Goal: Obtain resource: Download file/media

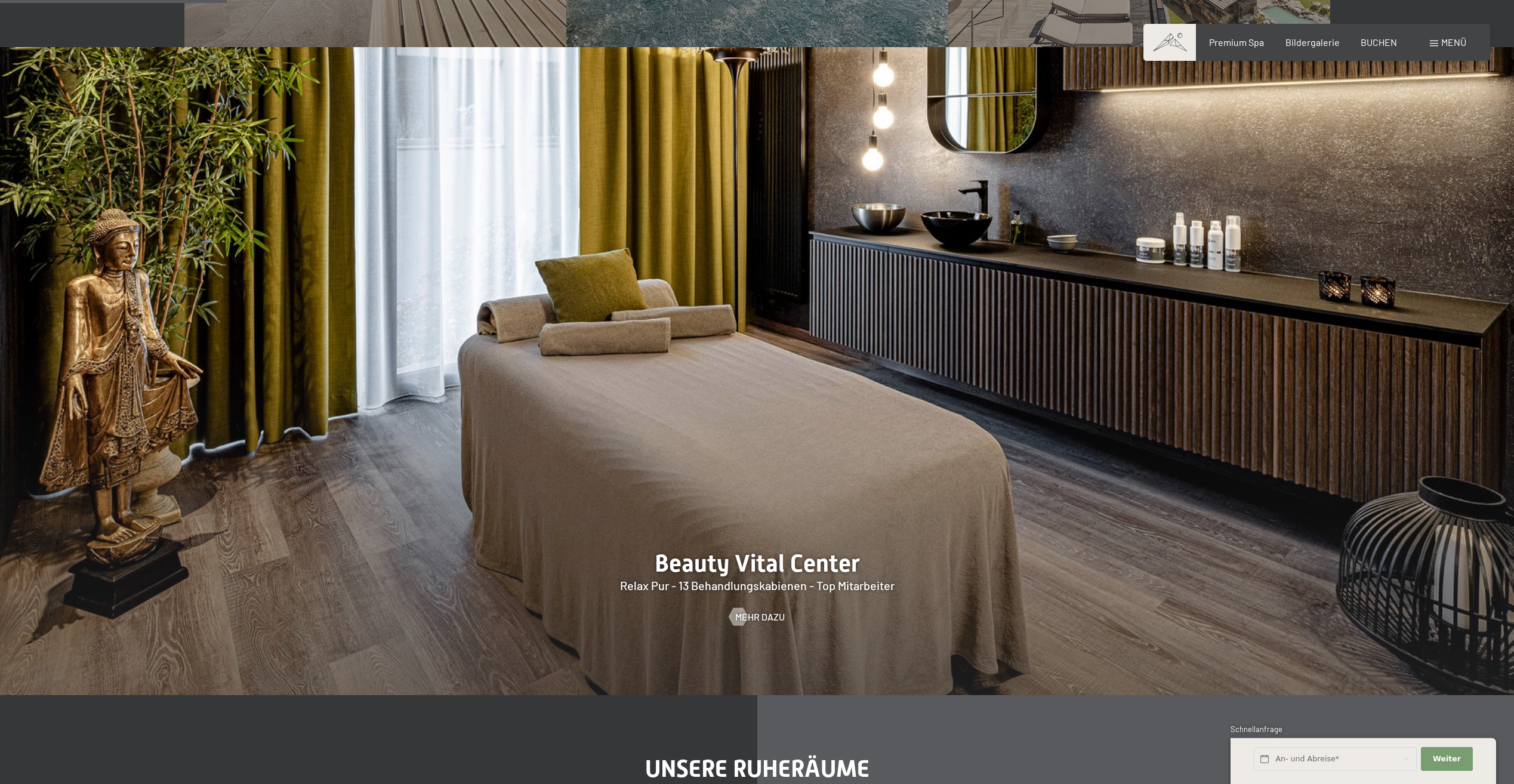
scroll to position [1491, 0]
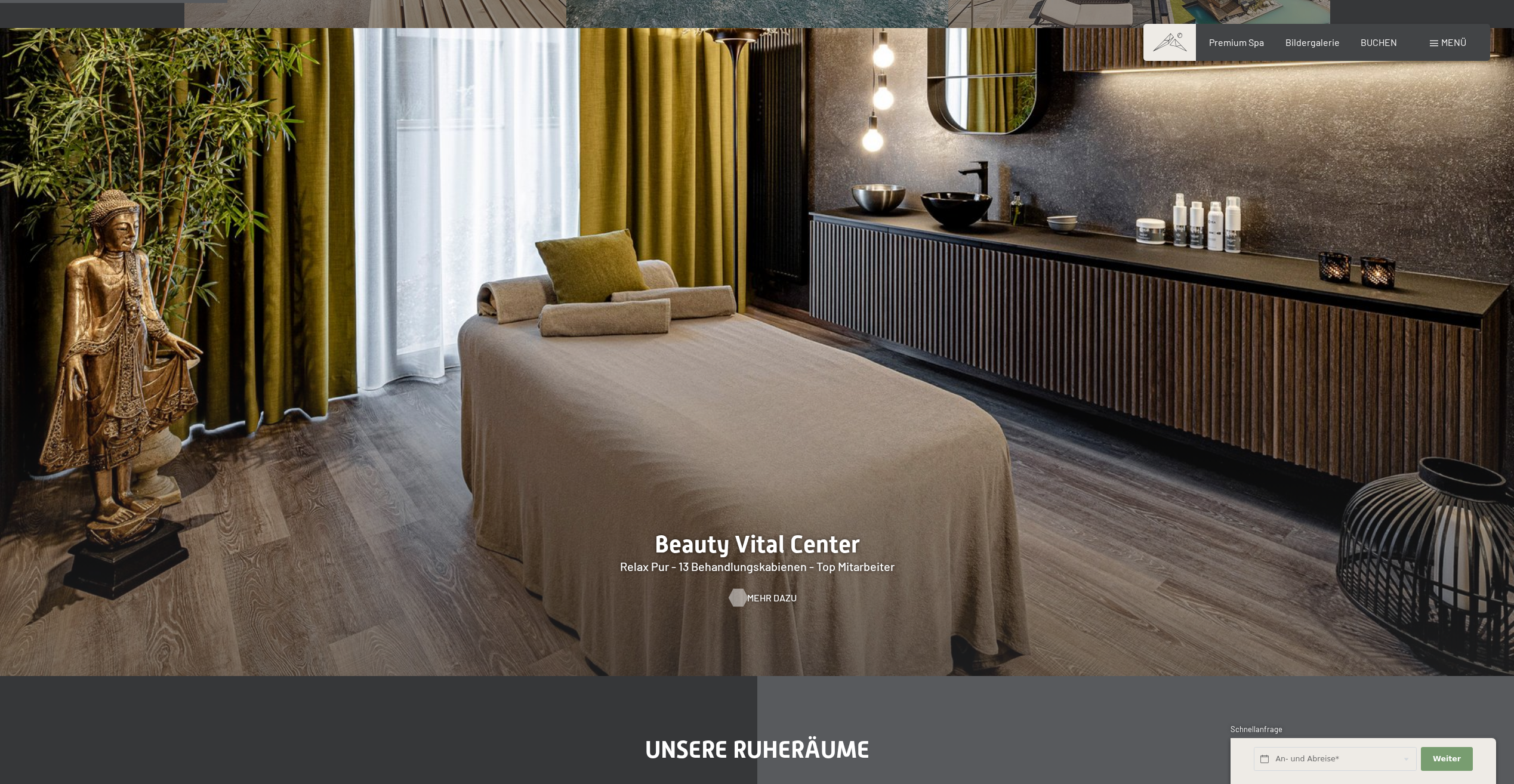
click at [750, 595] on span "Mehr dazu" at bounding box center [771, 598] width 49 height 13
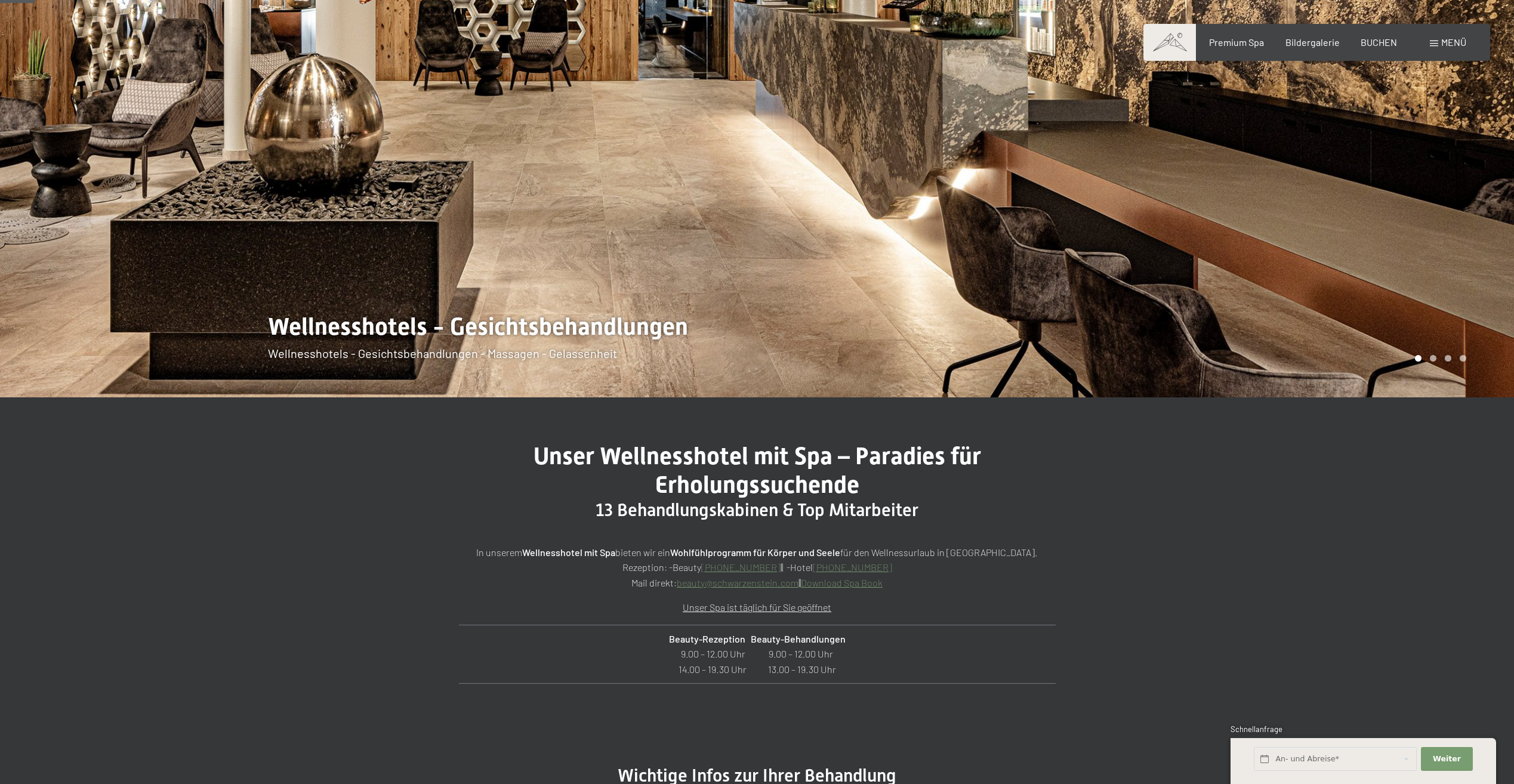
scroll to position [298, 0]
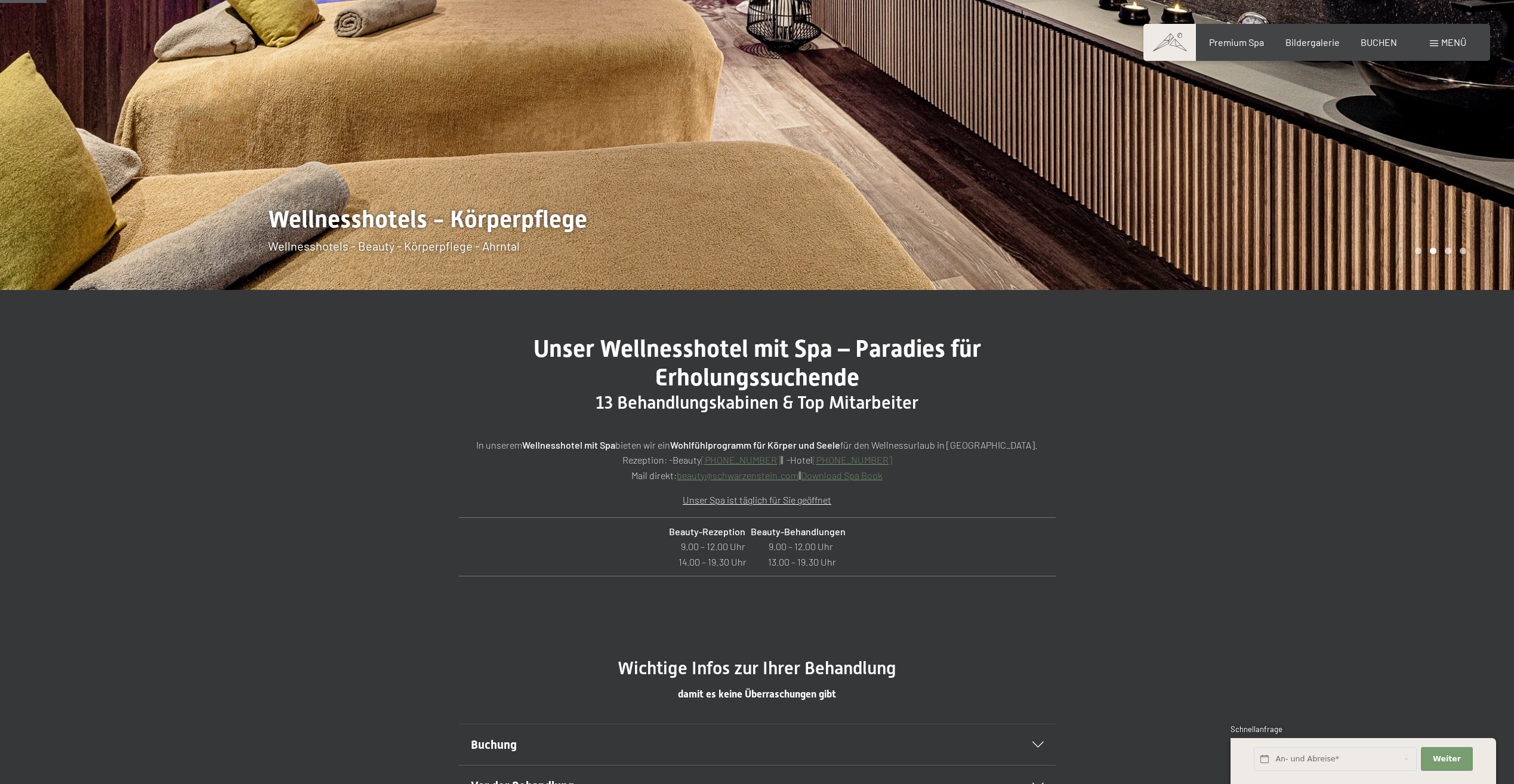
click at [846, 476] on link "Download Spa Book" at bounding box center [842, 475] width 82 height 11
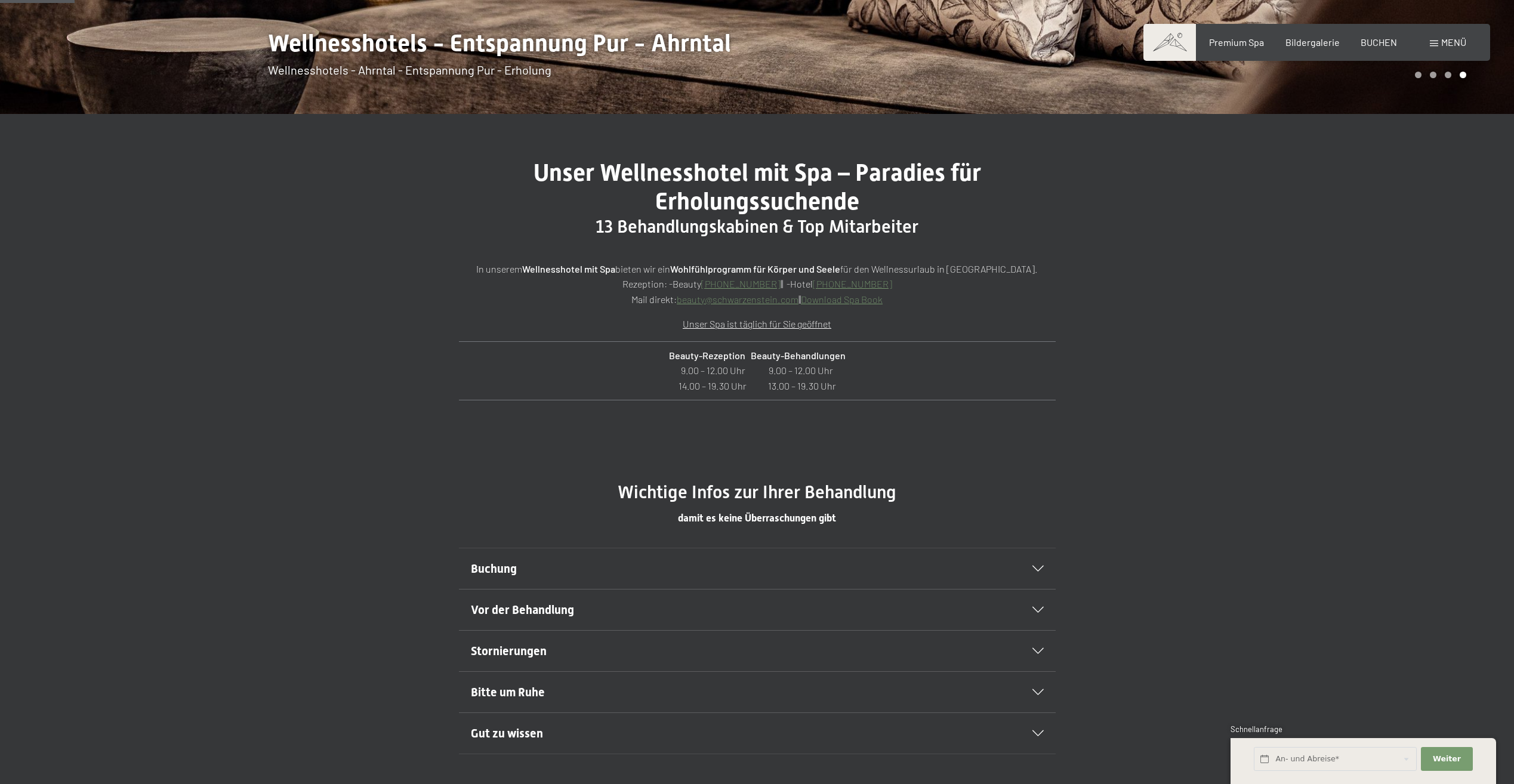
scroll to position [477, 0]
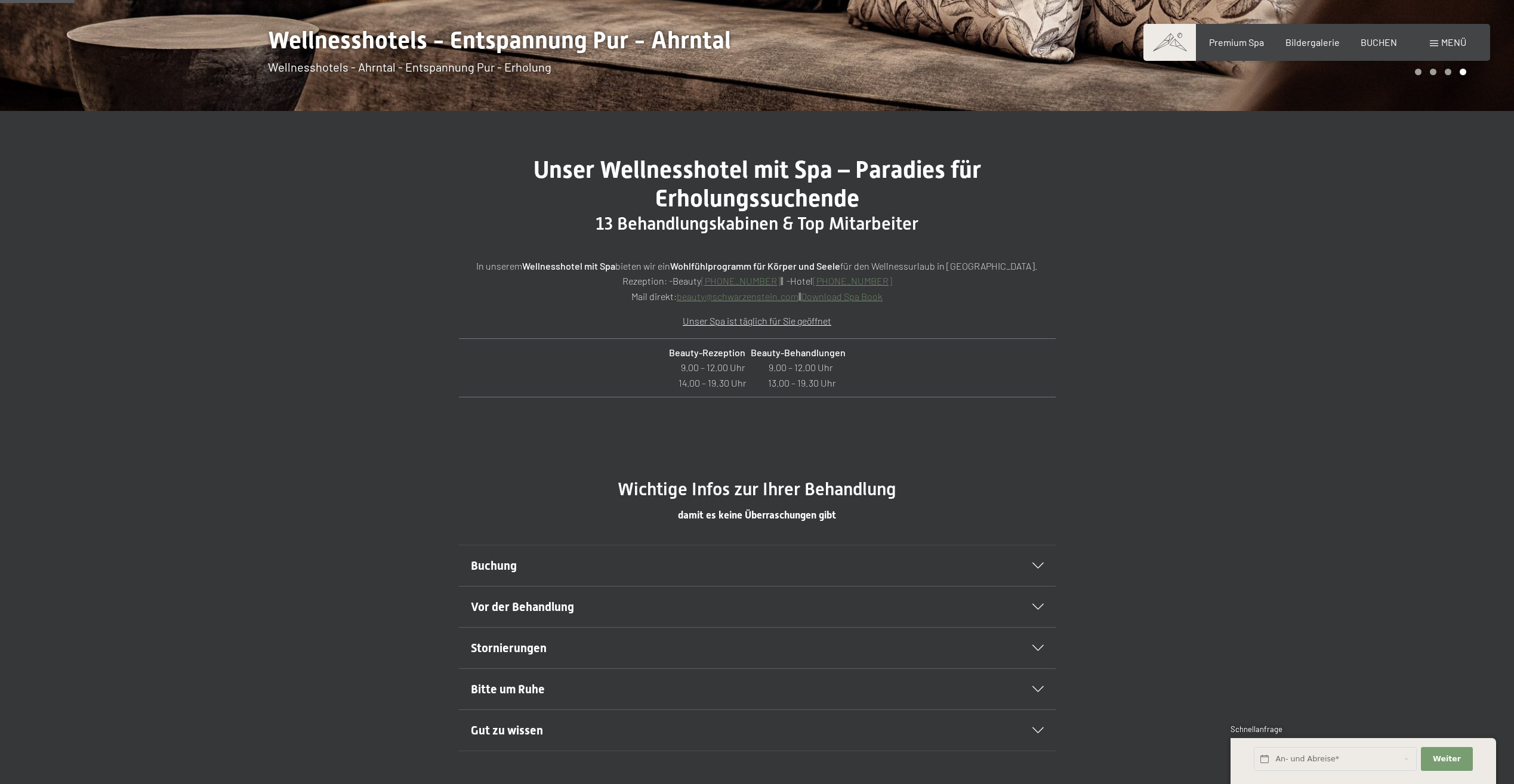
click at [1035, 568] on icon at bounding box center [1038, 566] width 11 height 6
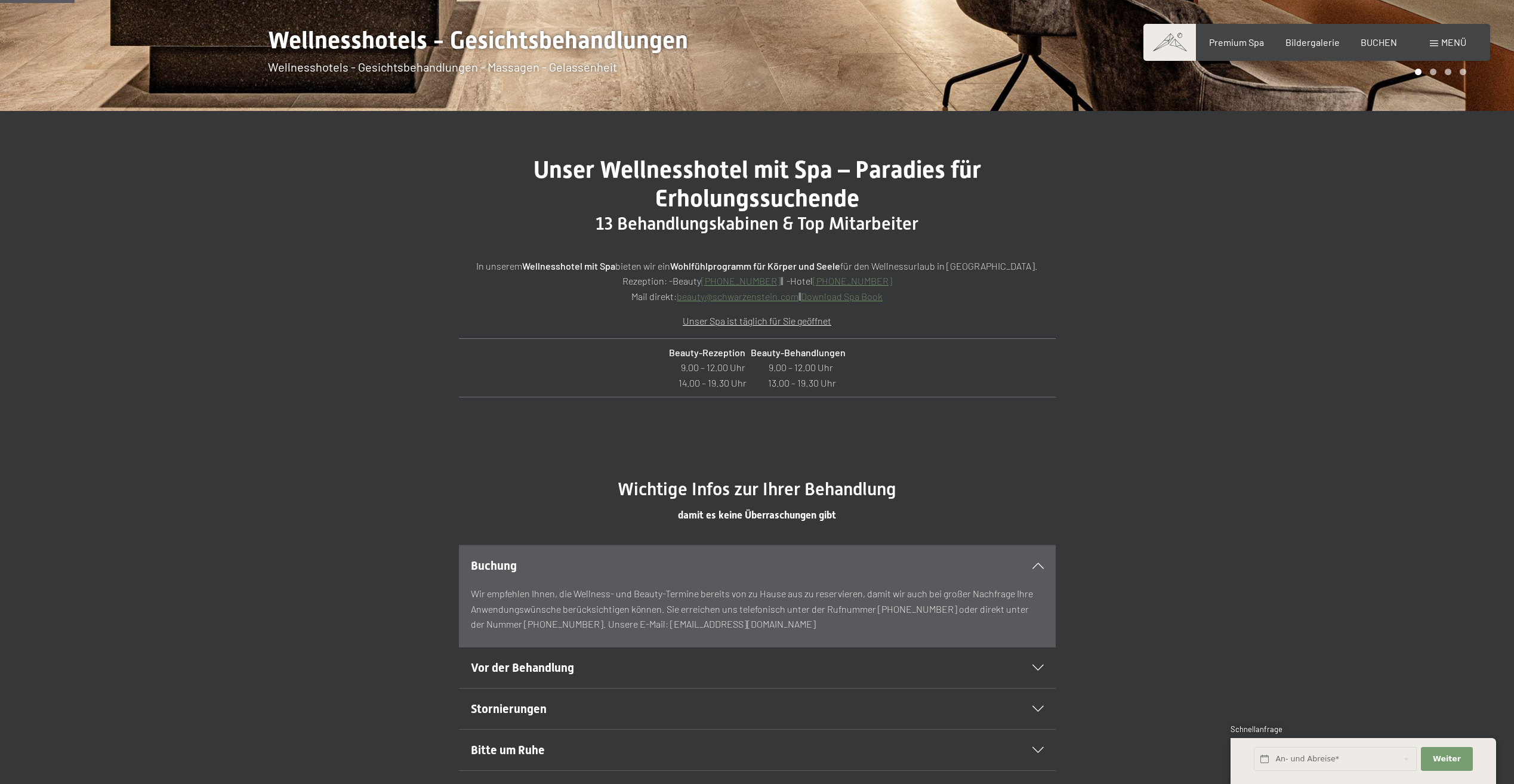
click at [708, 298] on link "beauty@ no-spam. schwarzenstein. no-spam. com" at bounding box center [738, 296] width 122 height 11
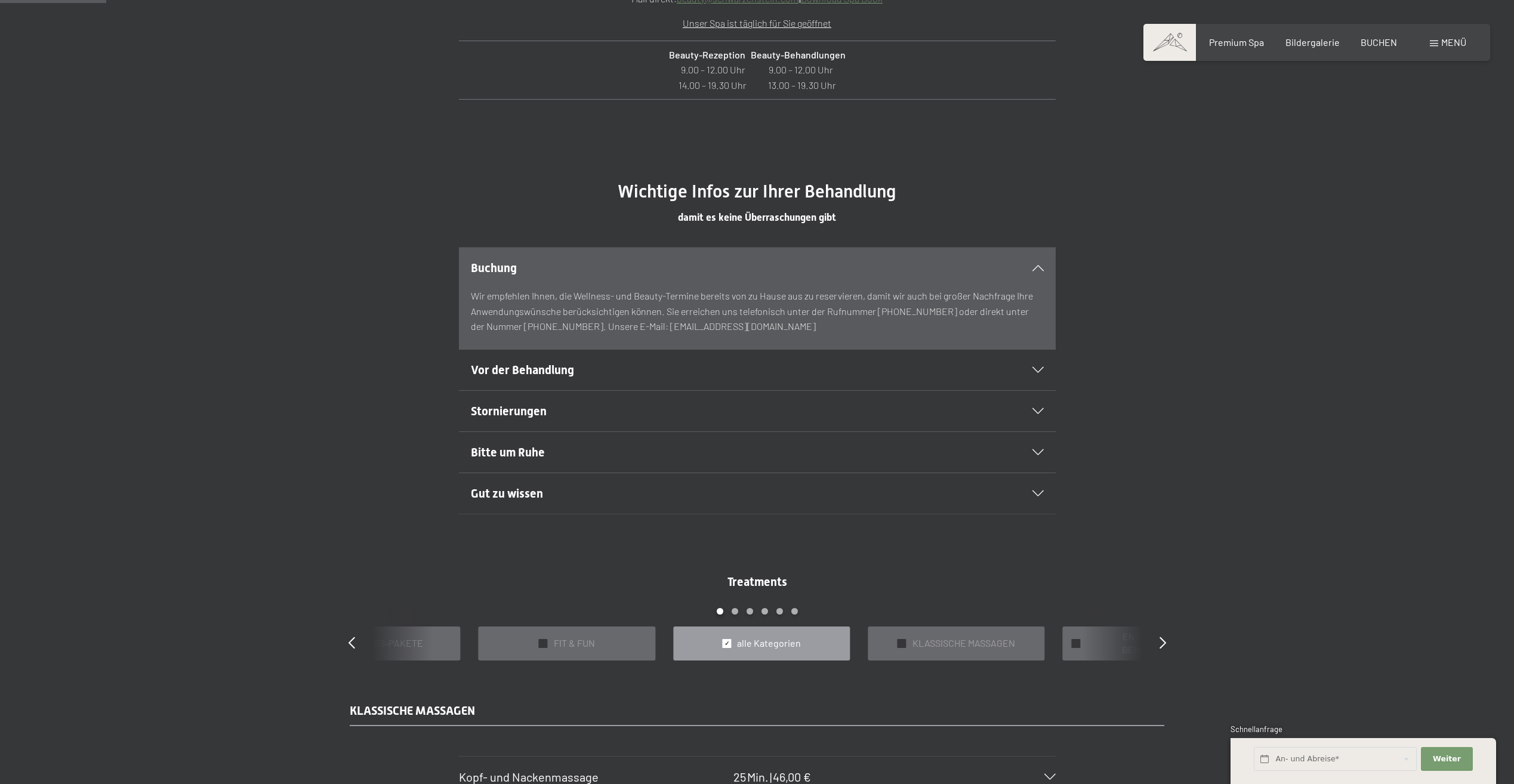
scroll to position [776, 0]
click at [1161, 645] on icon at bounding box center [1163, 642] width 7 height 12
click at [353, 647] on icon at bounding box center [351, 642] width 7 height 12
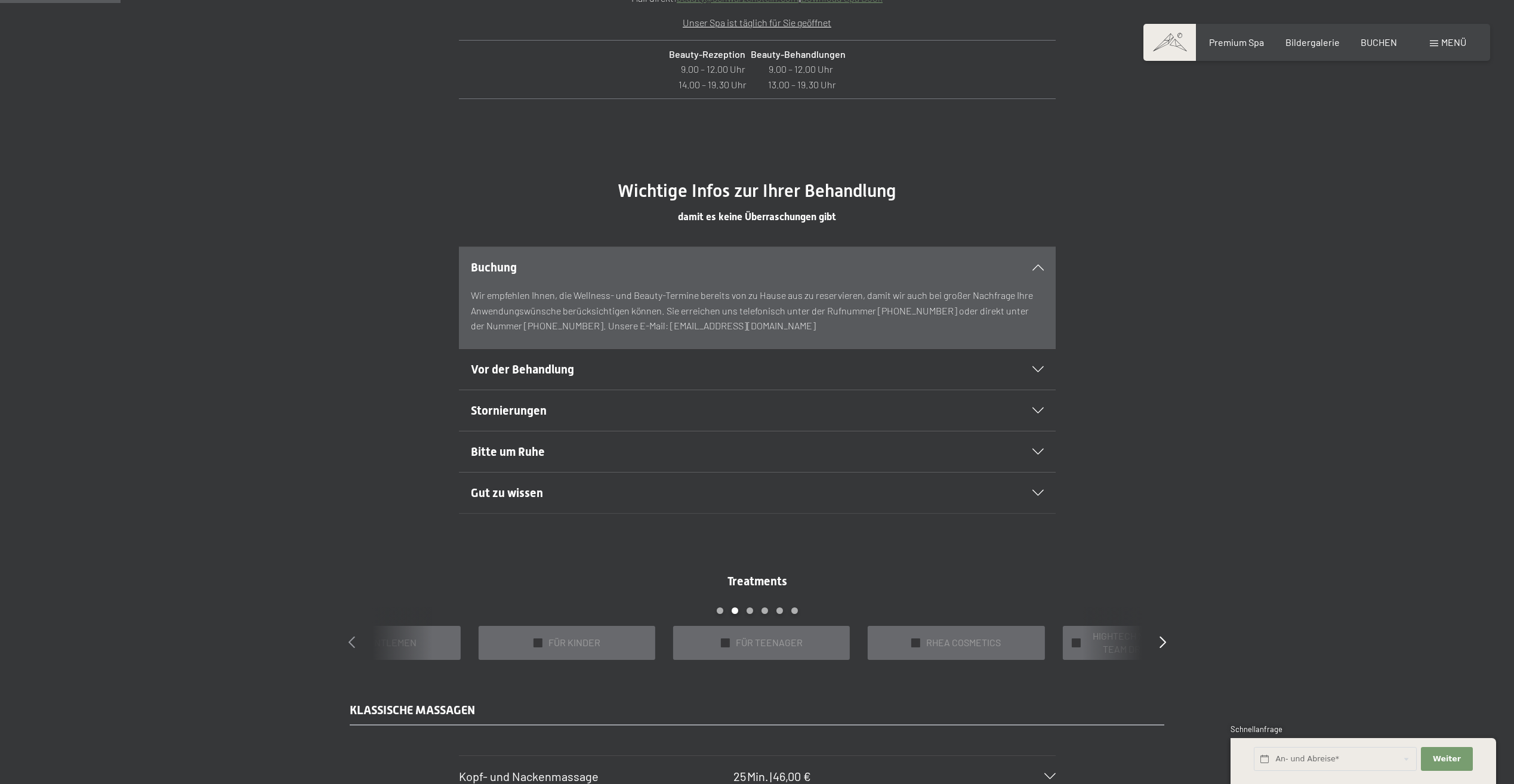
click at [352, 646] on icon at bounding box center [351, 642] width 7 height 12
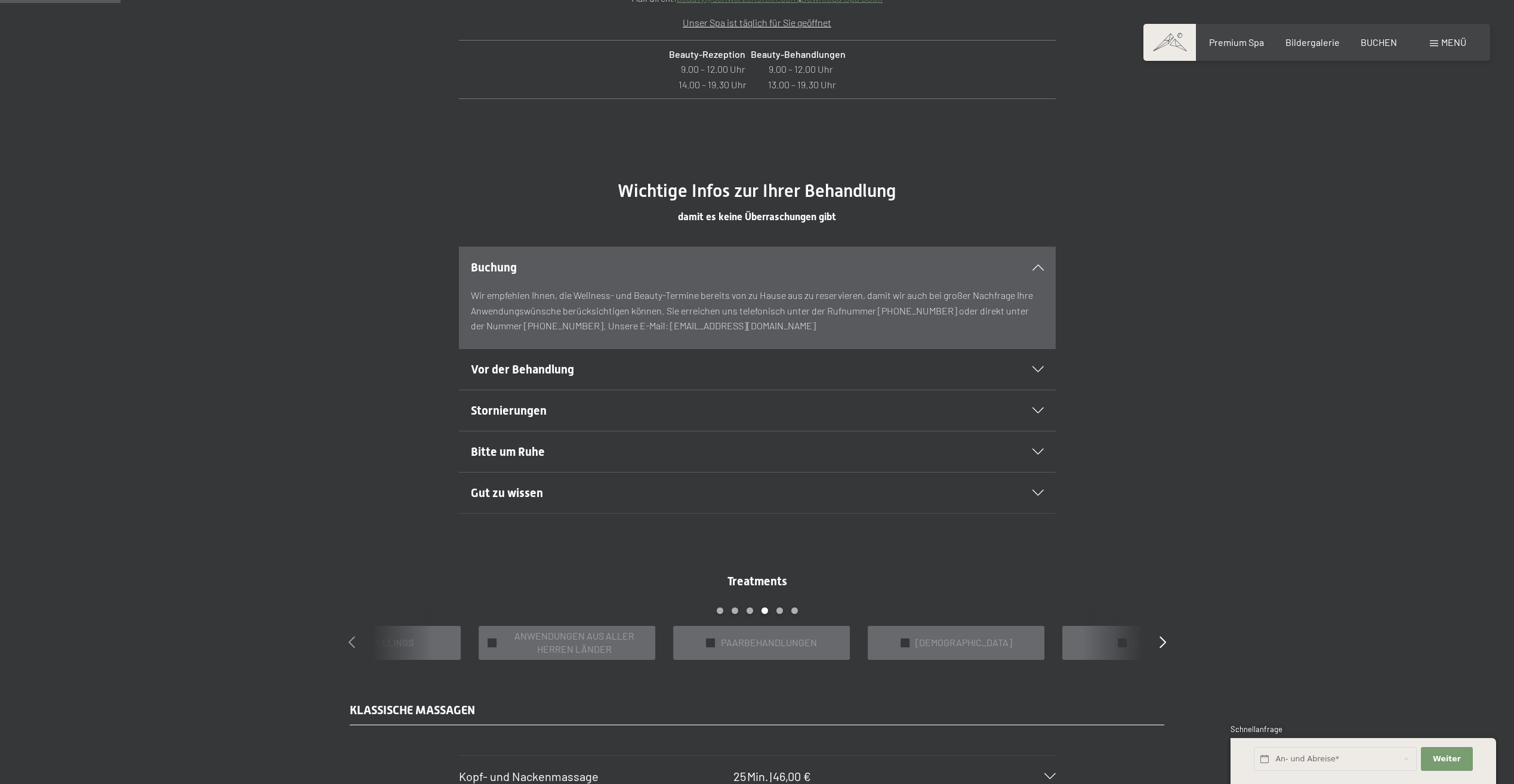
click at [352, 646] on icon at bounding box center [351, 642] width 7 height 12
click at [354, 646] on icon at bounding box center [351, 642] width 7 height 12
click at [354, 646] on icon at bounding box center [351, 642] width 7 height 12
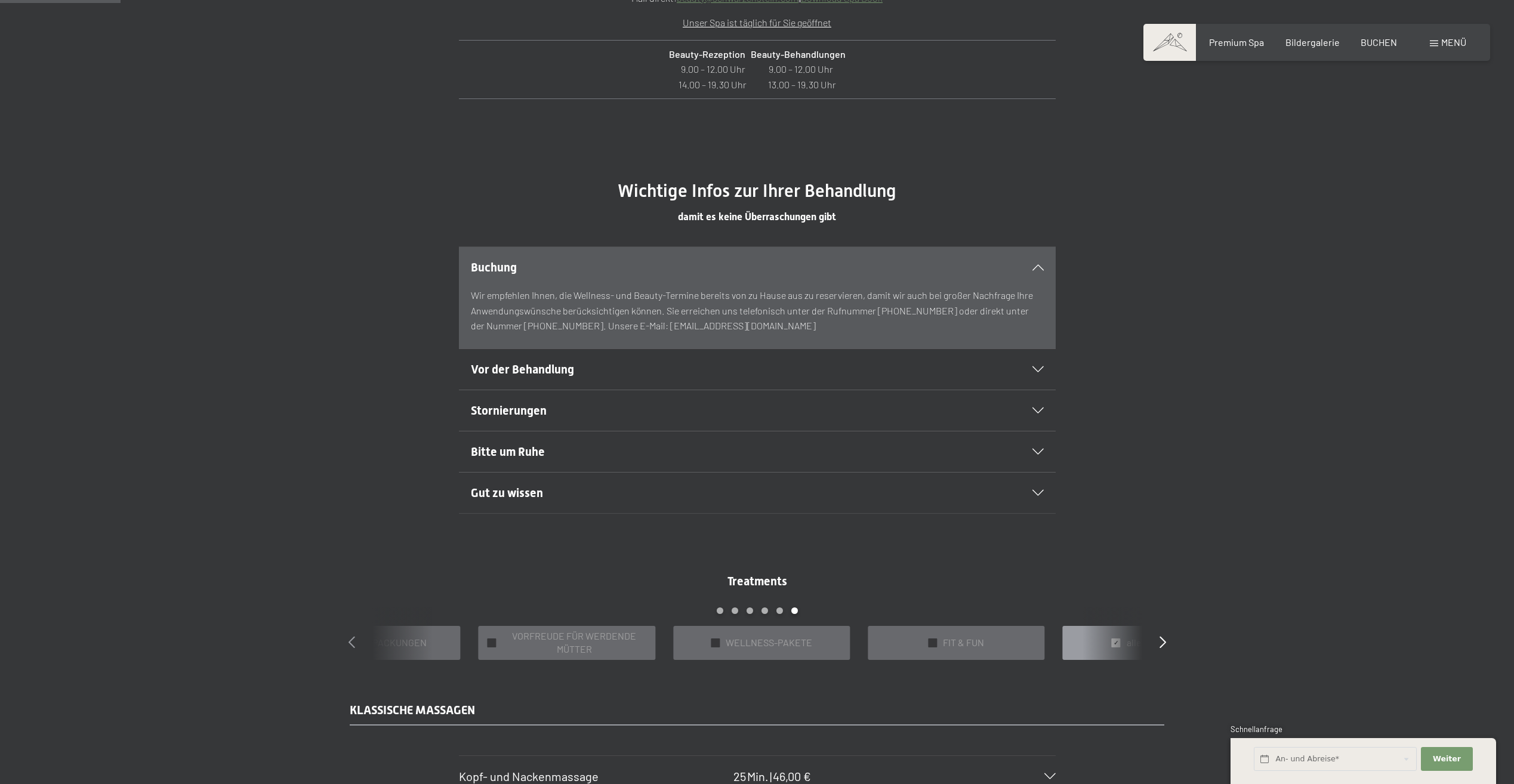
click at [350, 647] on icon at bounding box center [351, 642] width 7 height 12
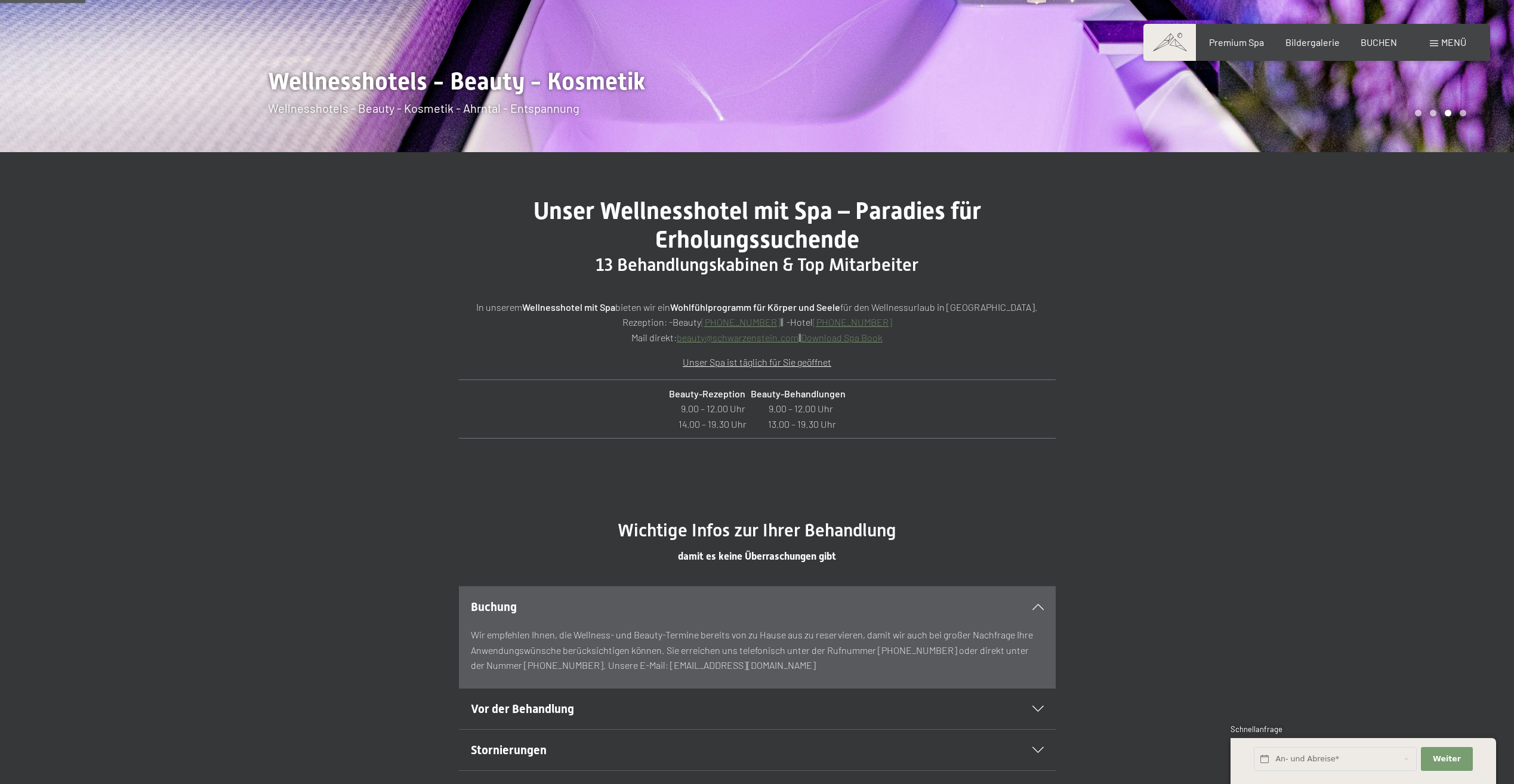
scroll to position [418, 0]
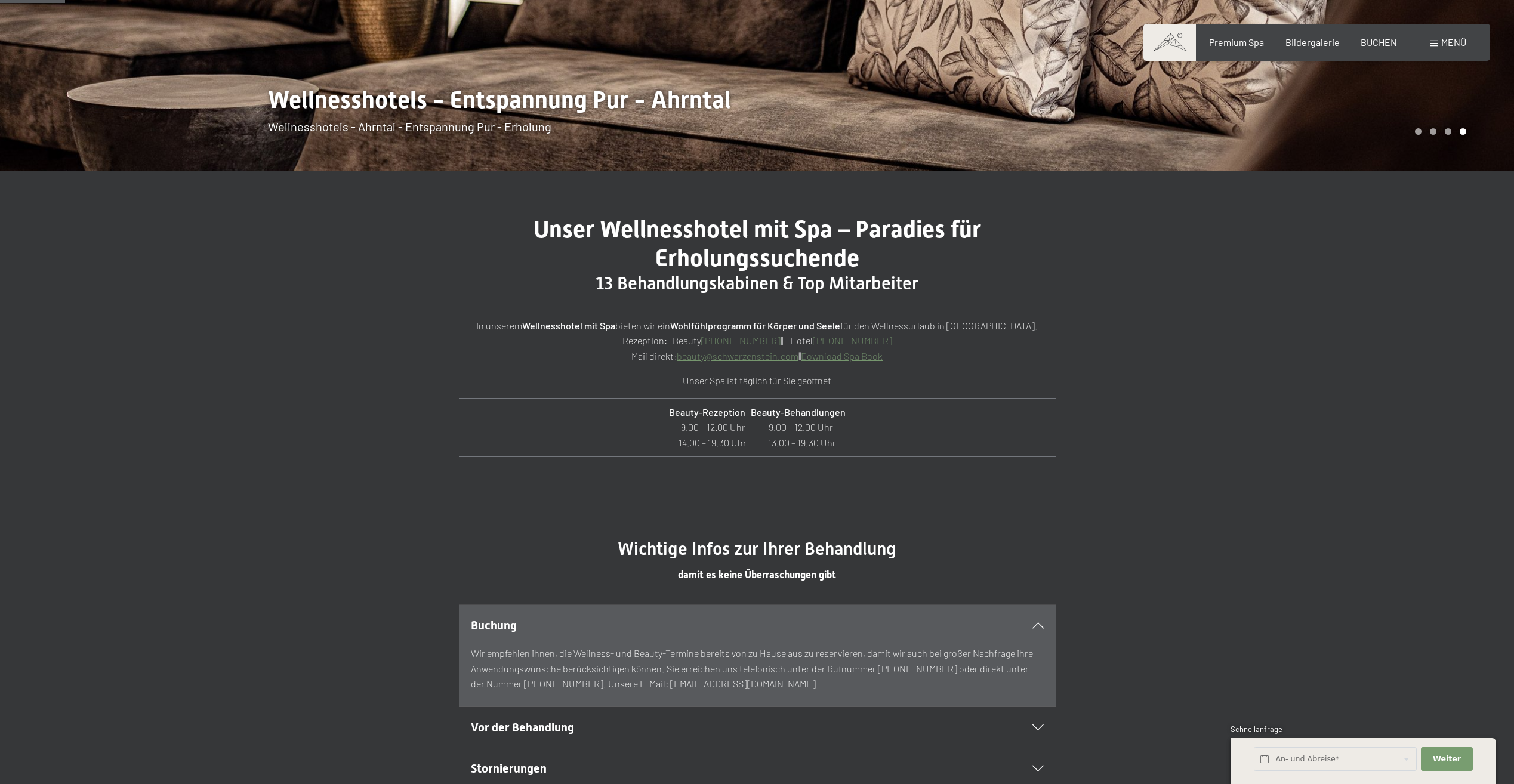
click at [832, 359] on link "Download Spa Book" at bounding box center [842, 356] width 82 height 11
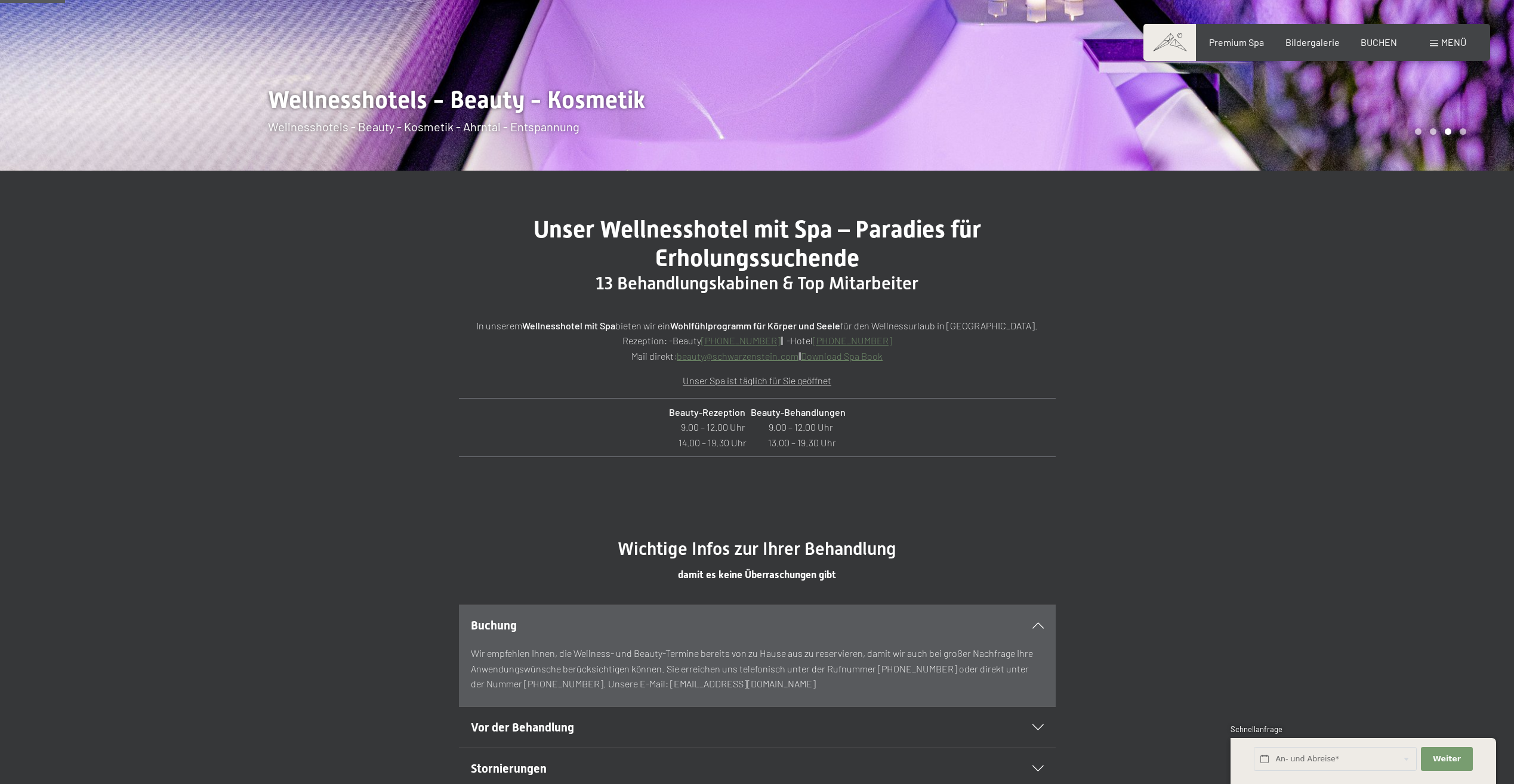
click at [819, 354] on link "Download Spa Book" at bounding box center [842, 356] width 82 height 11
